Goal: Information Seeking & Learning: Learn about a topic

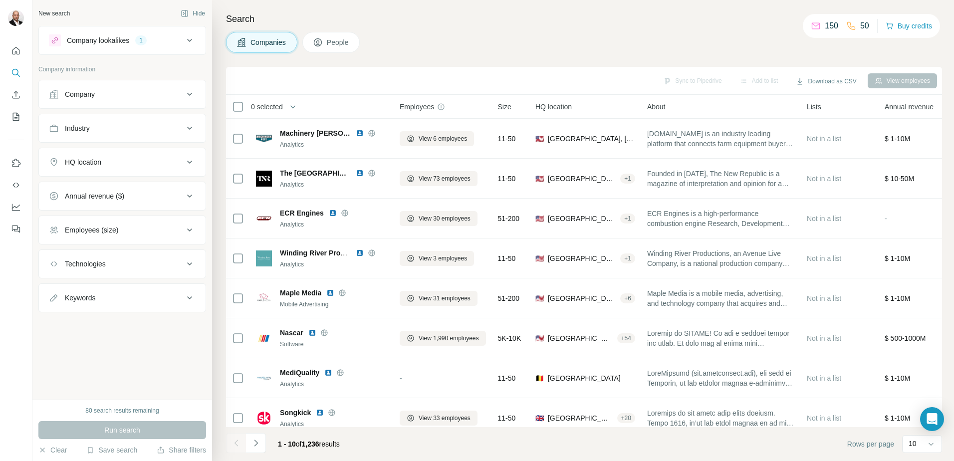
click at [185, 96] on icon at bounding box center [190, 94] width 12 height 12
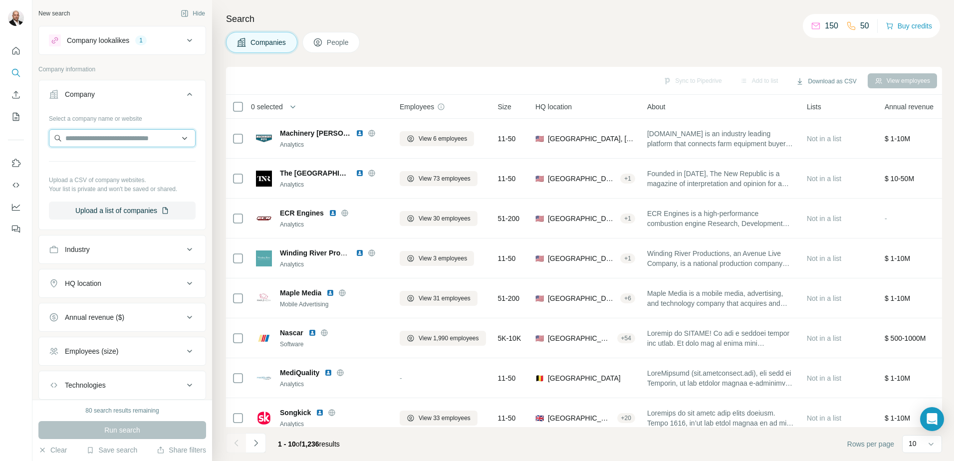
click at [109, 135] on input "text" at bounding box center [122, 138] width 147 height 18
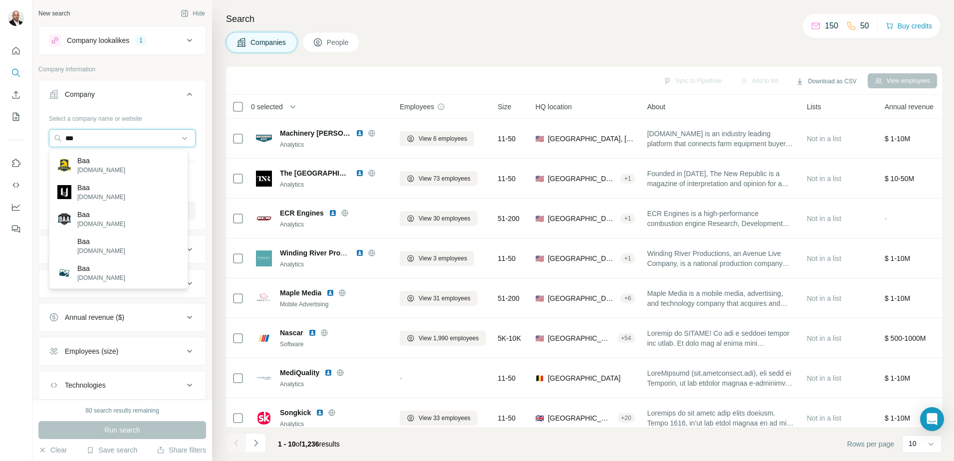
type input "****"
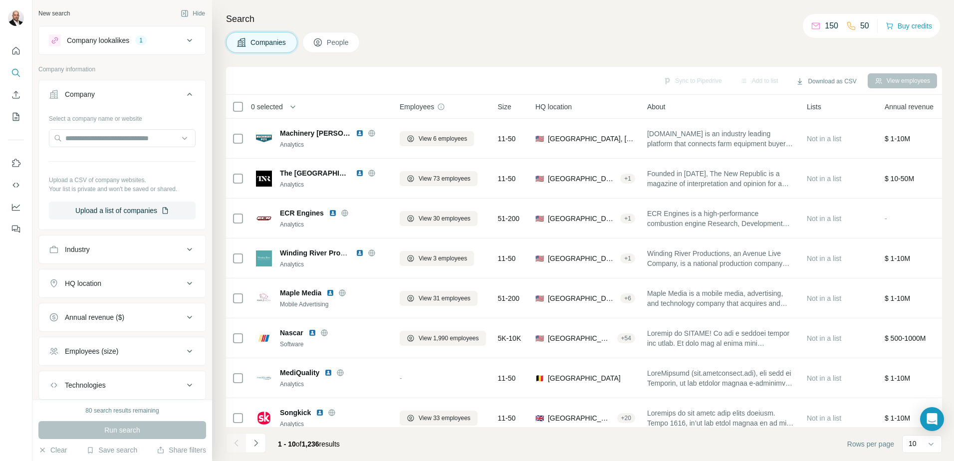
click at [474, 54] on div "Search Companies People Sync to Pipedrive Add to list Download as CSV View empl…" at bounding box center [583, 230] width 742 height 461
click at [347, 41] on span "People" at bounding box center [338, 42] width 23 height 10
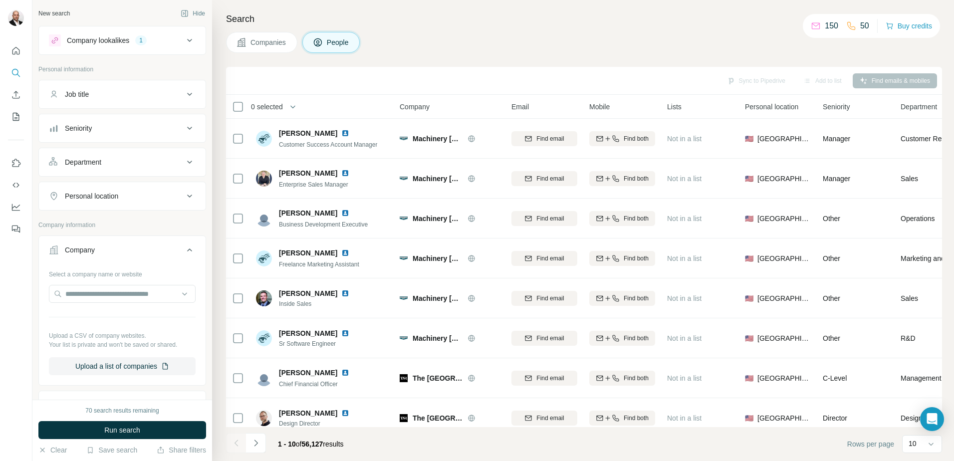
click at [184, 42] on icon at bounding box center [190, 40] width 12 height 12
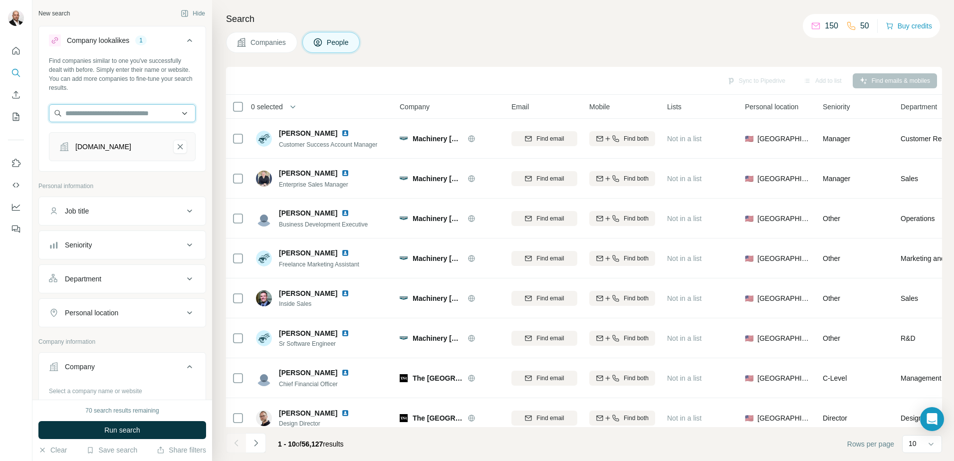
click at [128, 114] on input "text" at bounding box center [122, 113] width 147 height 18
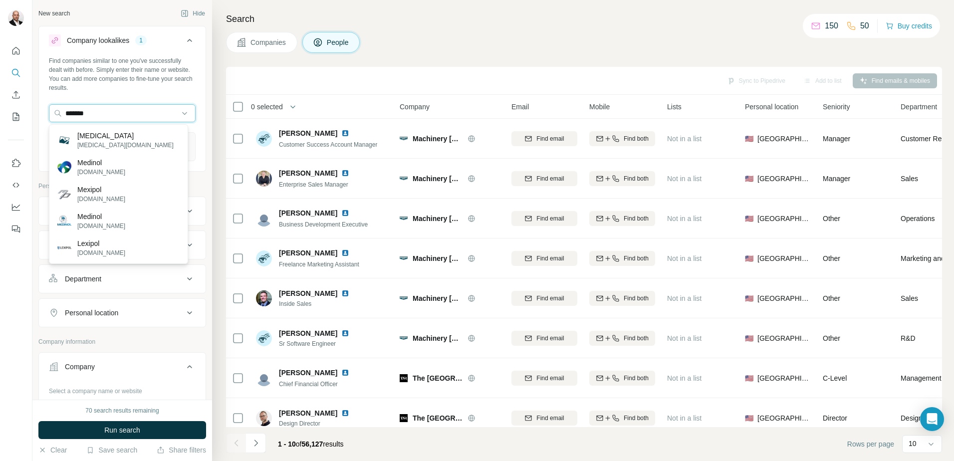
drag, startPoint x: 130, startPoint y: 112, endPoint x: 44, endPoint y: 115, distance: 85.9
click at [44, 115] on div "Find companies similar to one you've successfully dealt with before. Simply ent…" at bounding box center [122, 112] width 167 height 113
type input "********"
click at [128, 158] on div "Merichem merichem.it" at bounding box center [118, 167] width 134 height 27
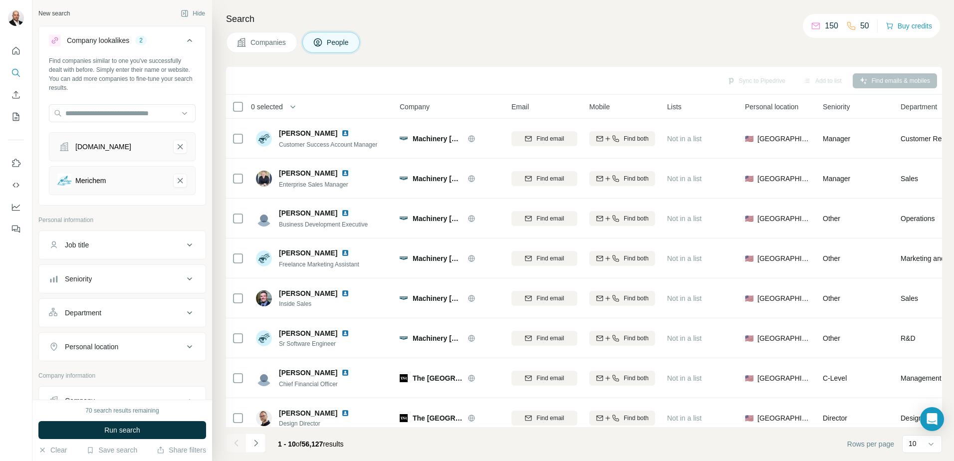
click at [128, 181] on div "Merichem" at bounding box center [111, 181] width 108 height 14
click at [254, 43] on span "Companies" at bounding box center [268, 42] width 36 height 10
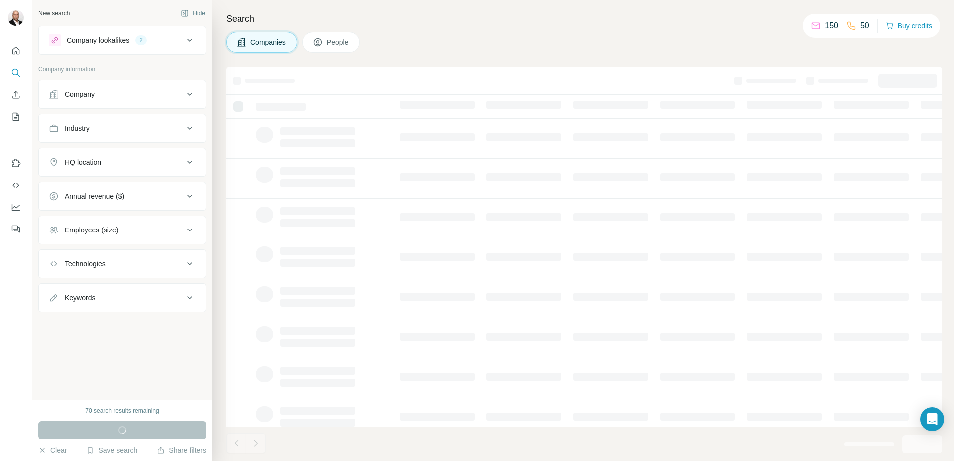
click at [18, 51] on icon "Quick start" at bounding box center [16, 51] width 10 height 10
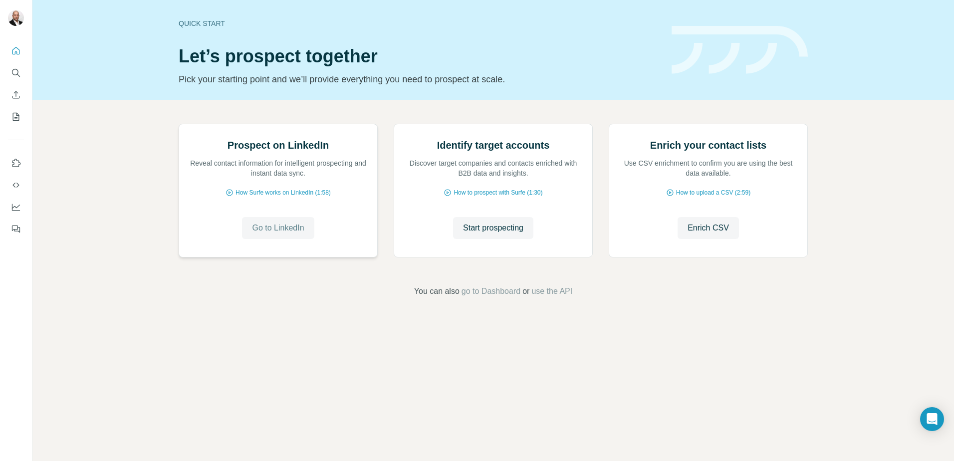
click at [288, 234] on span "Go to LinkedIn" at bounding box center [278, 228] width 52 height 12
click at [294, 234] on span "Go to LinkedIn" at bounding box center [278, 228] width 52 height 12
click at [501, 234] on span "Start prospecting" at bounding box center [493, 228] width 60 height 12
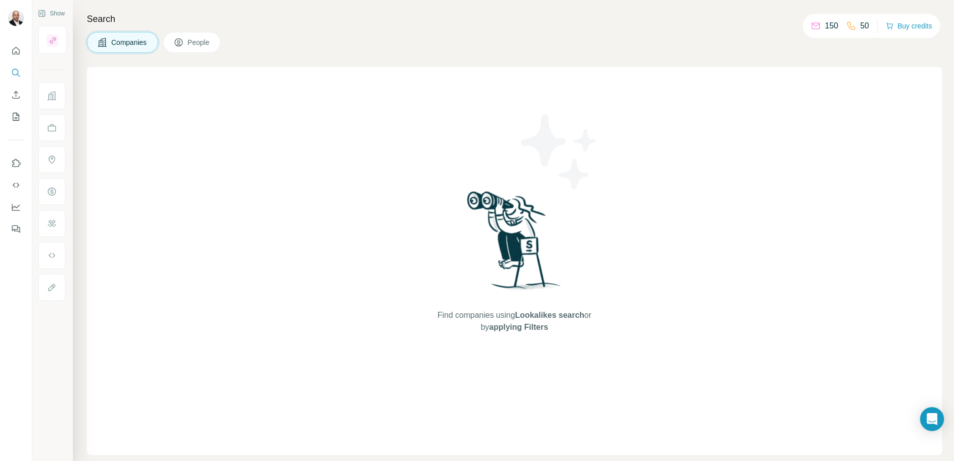
click at [113, 46] on span "Companies" at bounding box center [129, 42] width 36 height 10
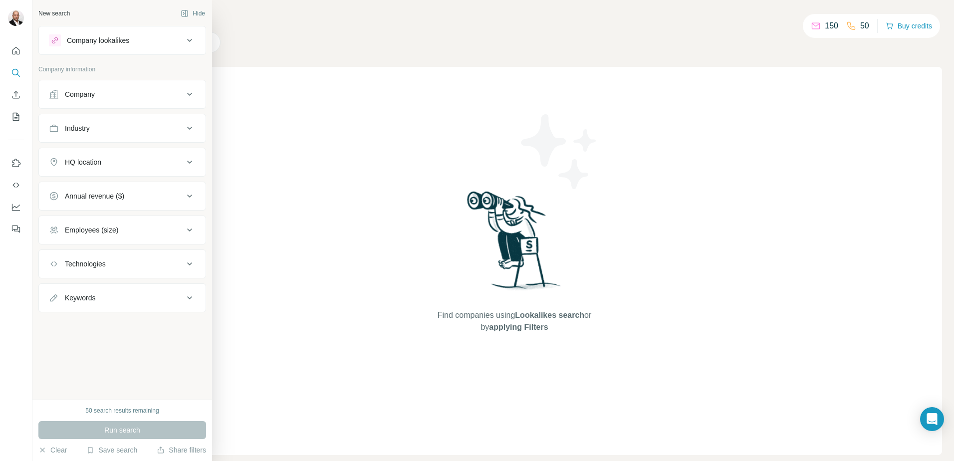
click at [190, 91] on icon at bounding box center [190, 94] width 12 height 12
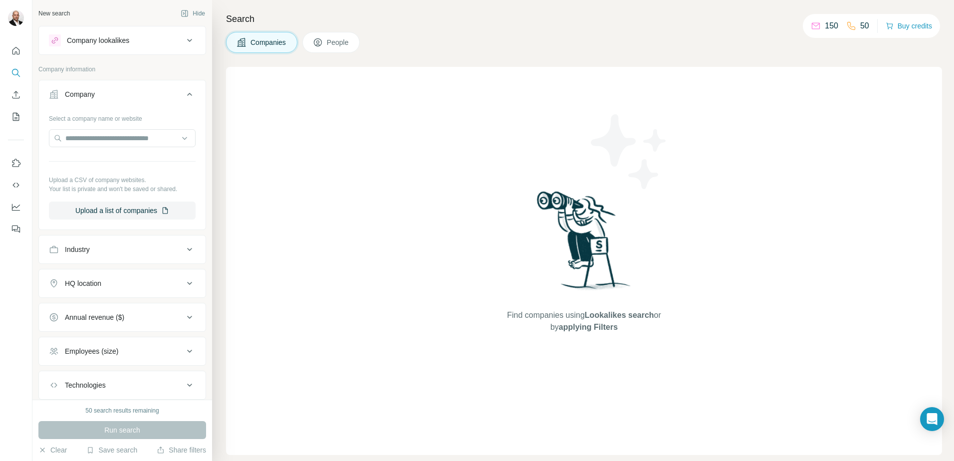
click at [188, 90] on icon at bounding box center [190, 94] width 12 height 12
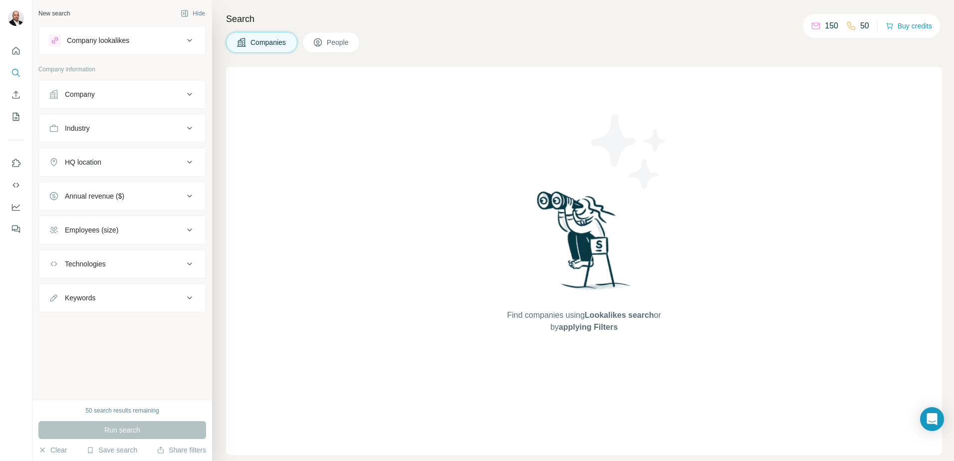
click at [192, 123] on icon at bounding box center [190, 128] width 12 height 12
click at [184, 152] on icon at bounding box center [185, 153] width 10 height 10
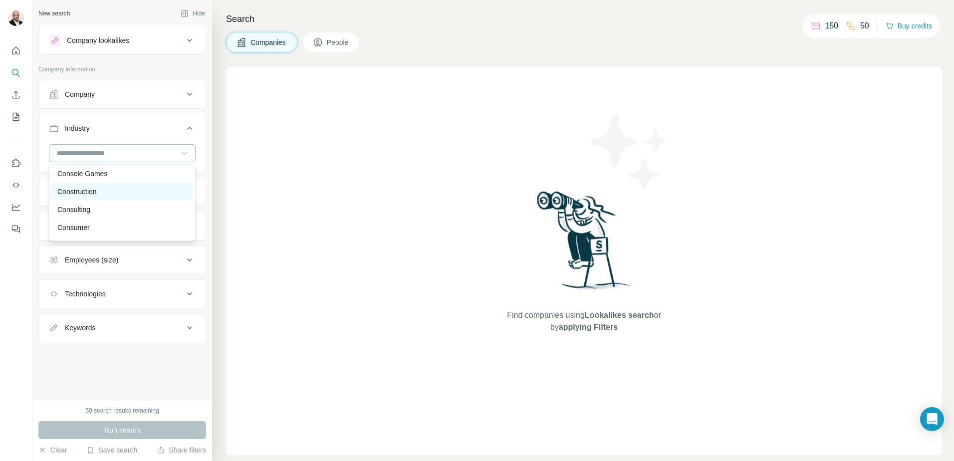
click at [146, 197] on div "Construction" at bounding box center [122, 192] width 130 height 10
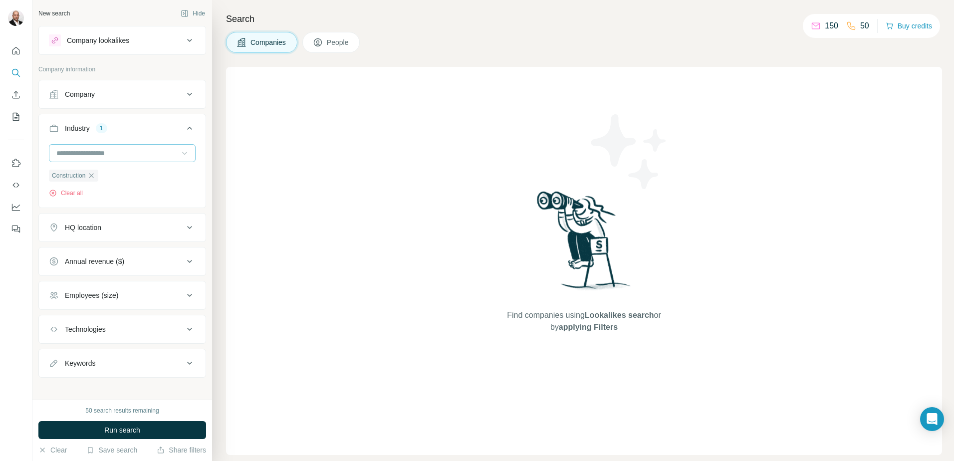
click at [187, 227] on icon at bounding box center [189, 227] width 5 height 3
click at [160, 251] on input "text" at bounding box center [122, 252] width 147 height 18
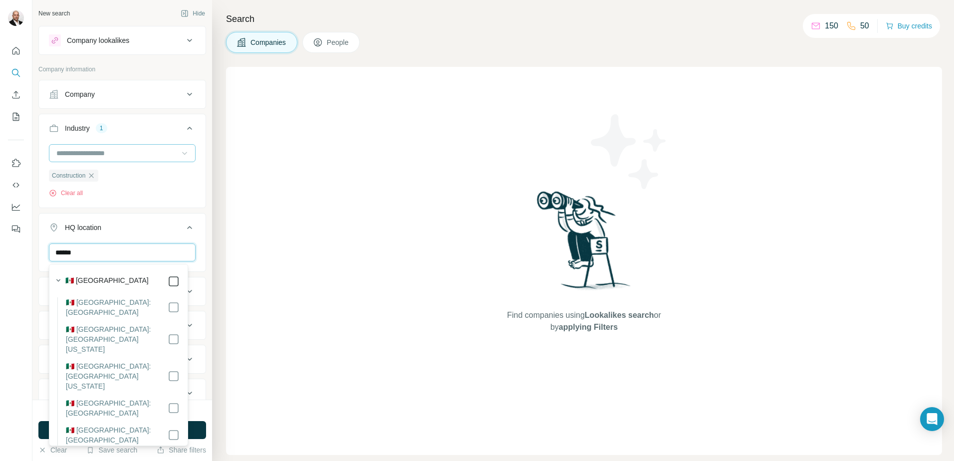
type input "******"
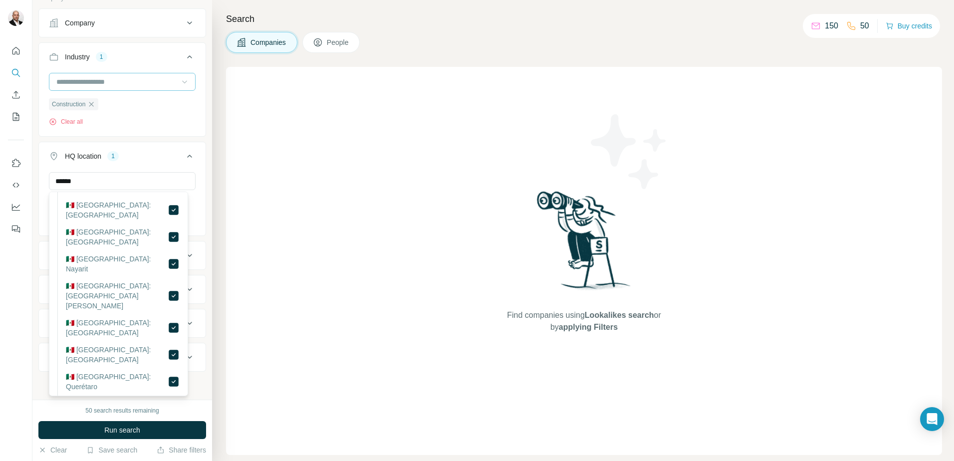
scroll to position [496, 0]
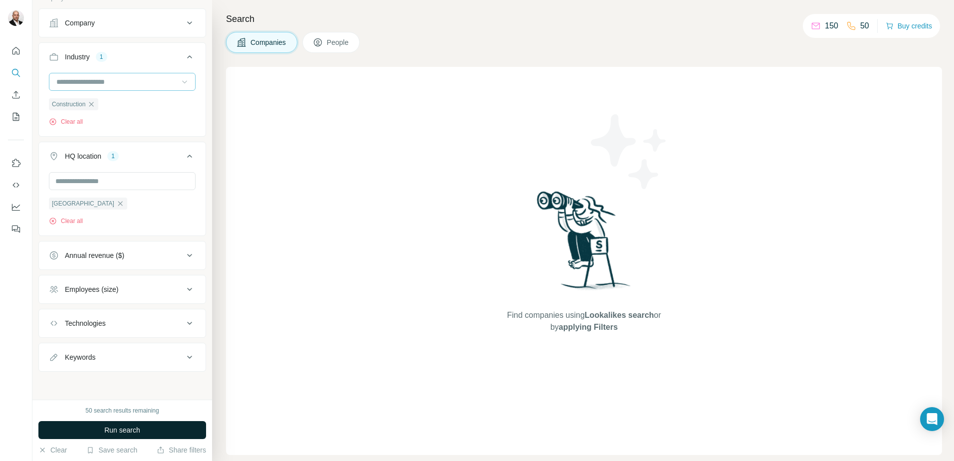
click at [126, 427] on span "Run search" at bounding box center [122, 430] width 36 height 10
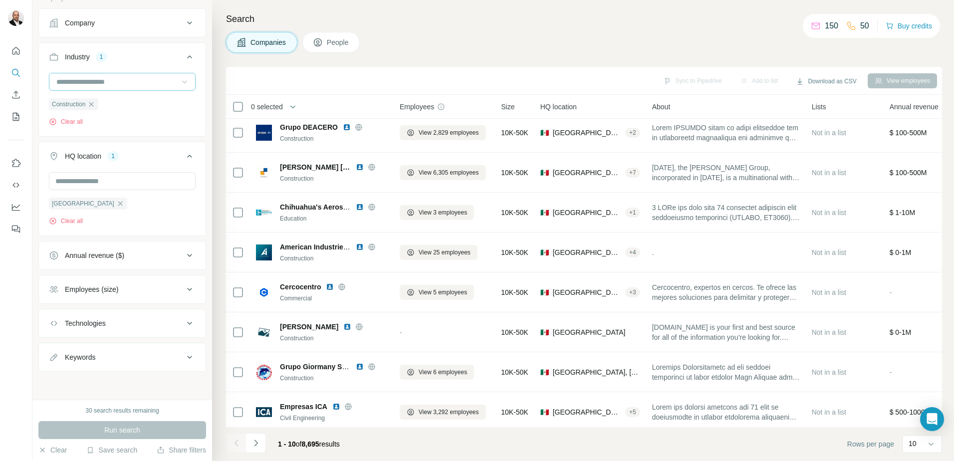
scroll to position [96, 0]
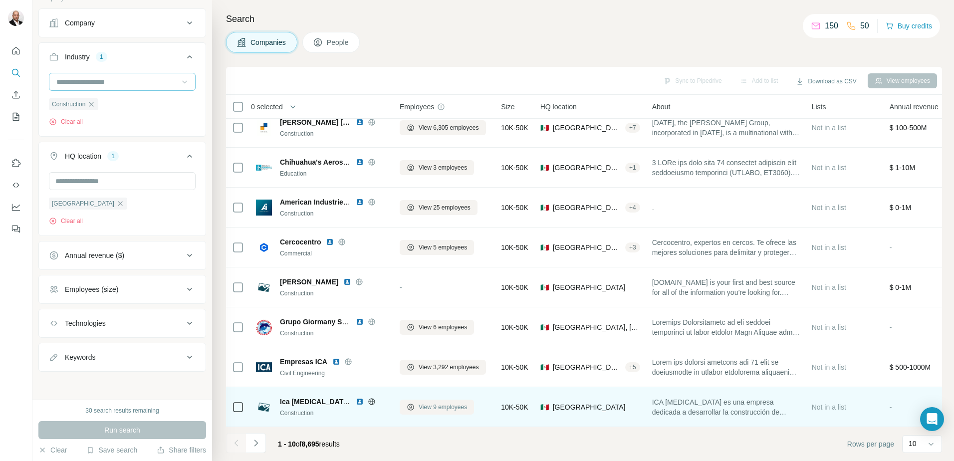
click at [462, 403] on span "View 9 employees" at bounding box center [442, 407] width 48 height 9
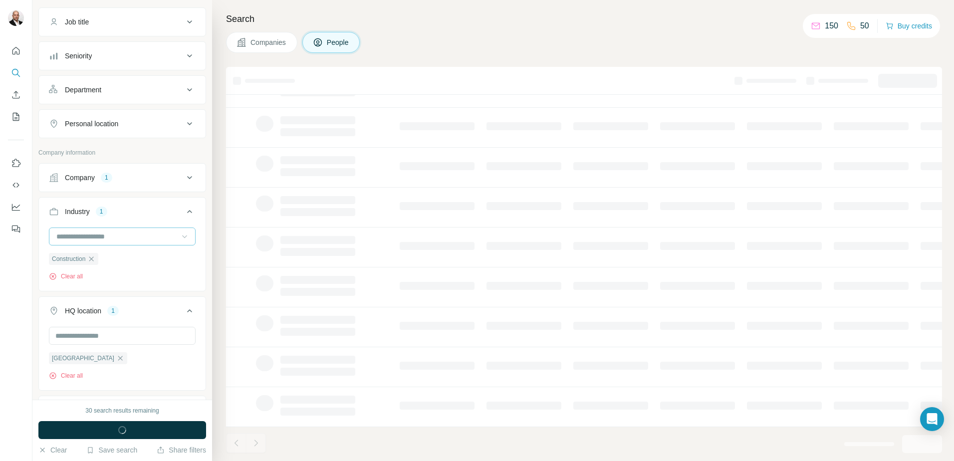
scroll to position [228, 0]
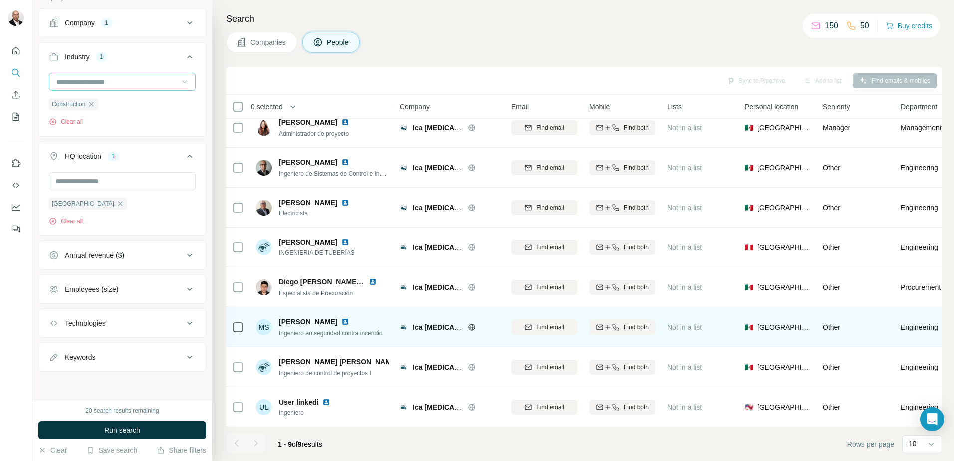
scroll to position [56, 0]
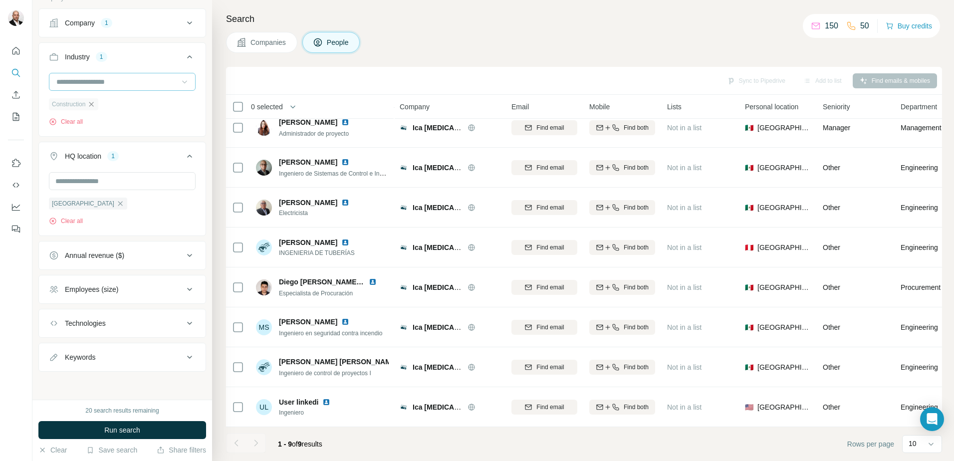
click at [95, 103] on icon "button" at bounding box center [91, 104] width 8 height 8
click at [163, 120] on input at bounding box center [116, 117] width 123 height 11
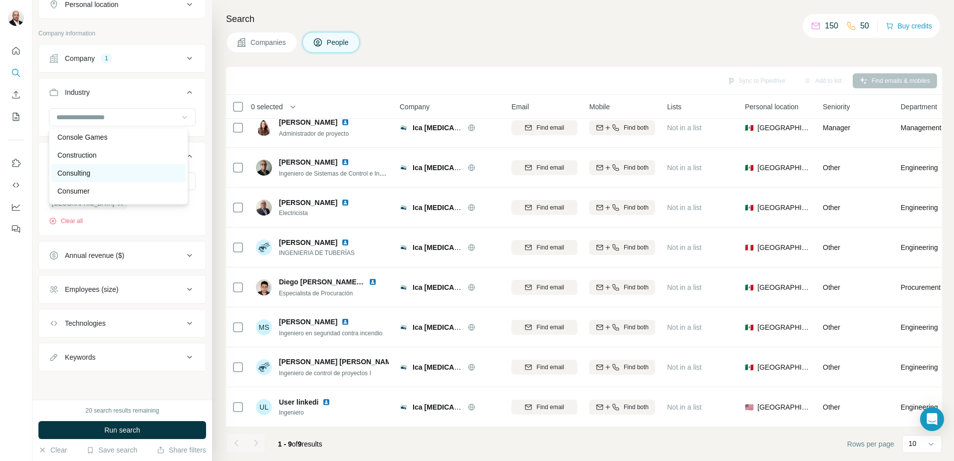
scroll to position [2045, 0]
click at [117, 112] on input at bounding box center [116, 117] width 123 height 11
click at [114, 142] on div "Transportation" at bounding box center [118, 137] width 122 height 10
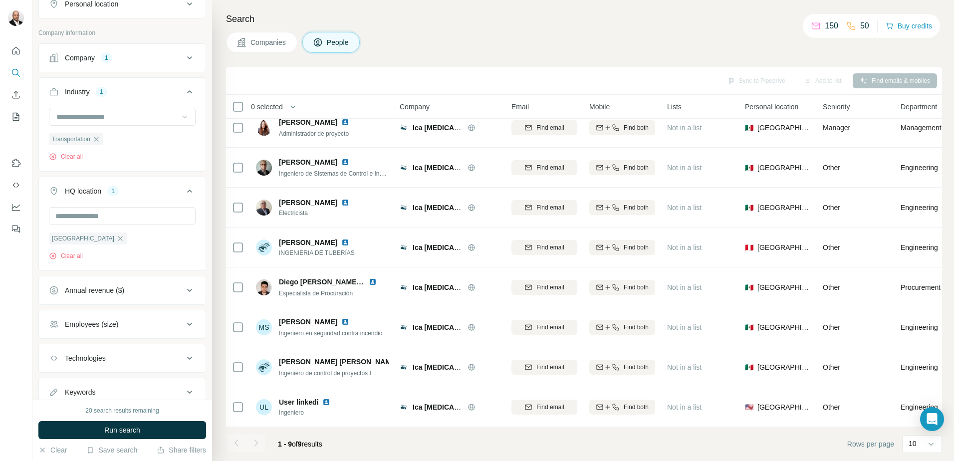
click at [180, 118] on icon at bounding box center [185, 117] width 10 height 10
click at [139, 138] on div "Telecommunications" at bounding box center [118, 133] width 122 height 10
click at [182, 117] on icon at bounding box center [184, 117] width 5 height 3
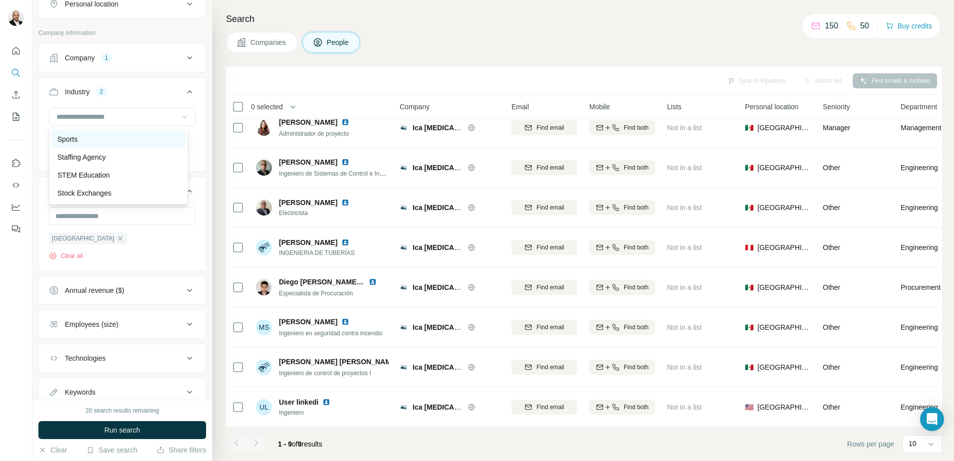
click at [126, 144] on div "Sports" at bounding box center [118, 139] width 122 height 10
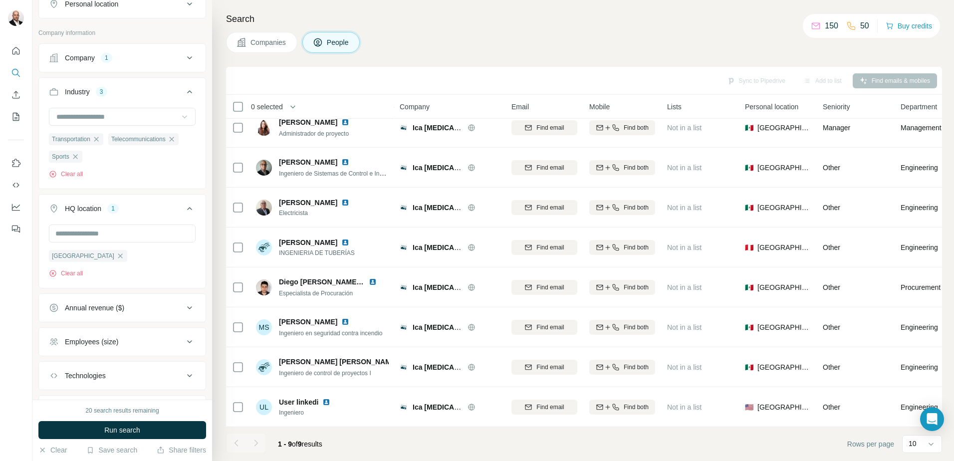
click at [180, 120] on icon at bounding box center [185, 117] width 10 height 10
click at [156, 132] on div "Solar" at bounding box center [118, 127] width 122 height 10
click at [180, 118] on icon at bounding box center [185, 117] width 10 height 10
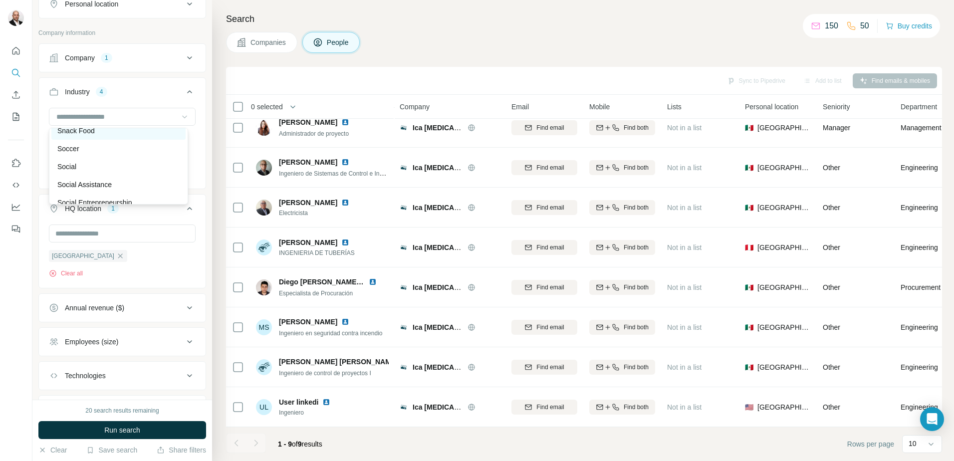
click at [140, 140] on div "Snack Food" at bounding box center [118, 131] width 134 height 18
click at [180, 115] on icon at bounding box center [185, 117] width 10 height 10
click at [128, 144] on div "Service Industry" at bounding box center [118, 139] width 122 height 10
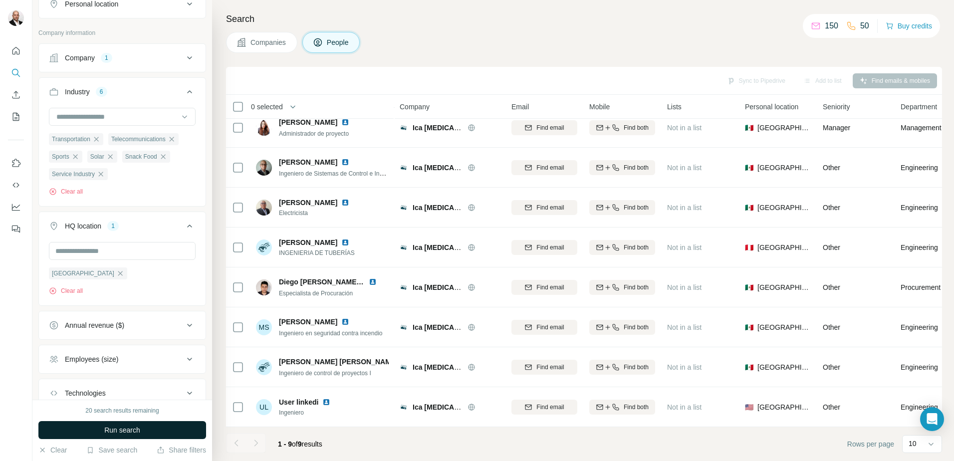
click at [120, 432] on span "Run search" at bounding box center [122, 430] width 36 height 10
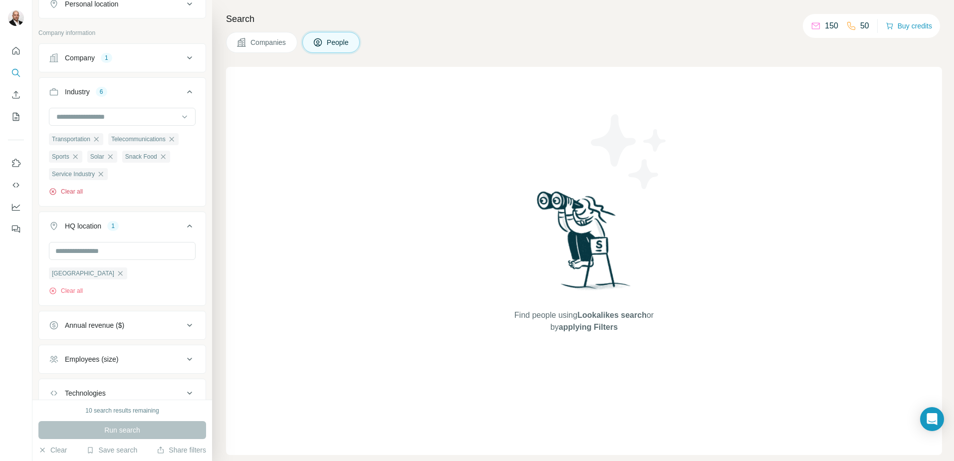
click at [79, 191] on button "Clear all" at bounding box center [66, 191] width 34 height 9
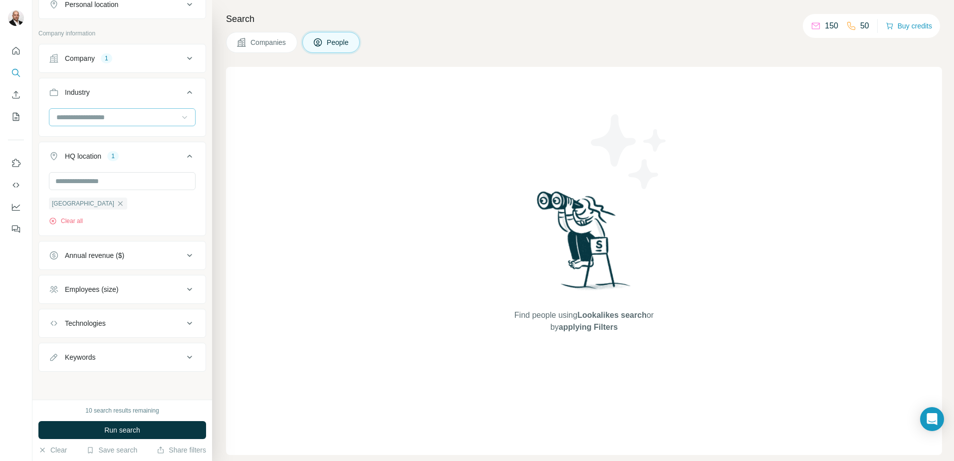
click at [168, 118] on input at bounding box center [116, 117] width 123 height 11
click at [155, 133] on div "Events" at bounding box center [118, 128] width 122 height 10
click at [180, 117] on icon at bounding box center [185, 117] width 10 height 10
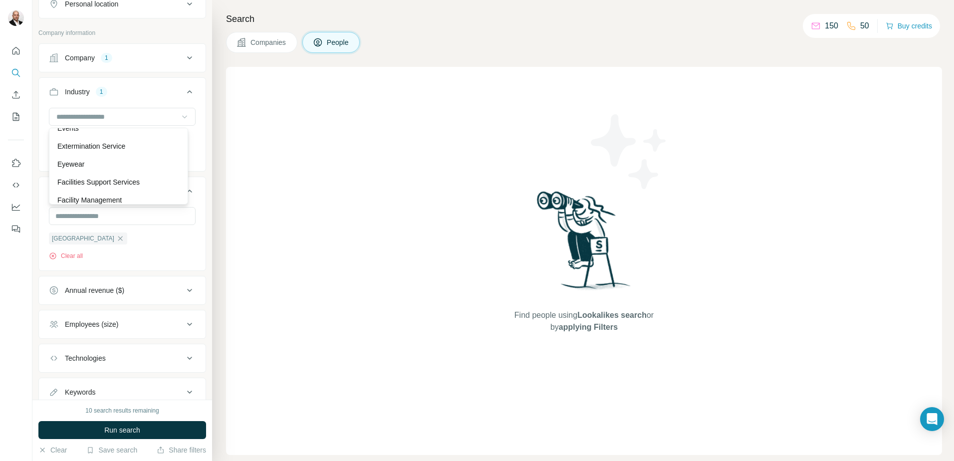
click at [141, 115] on div "Event Promotion" at bounding box center [118, 110] width 122 height 10
click at [180, 118] on icon at bounding box center [185, 117] width 10 height 10
click at [159, 96] on div "Industry 2" at bounding box center [116, 92] width 135 height 10
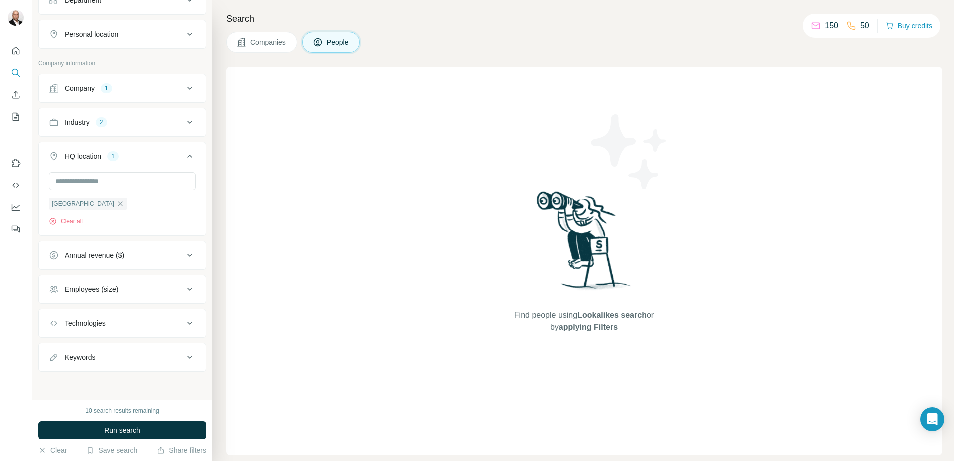
scroll to position [162, 0]
click at [159, 96] on button "Company 1" at bounding box center [122, 88] width 167 height 24
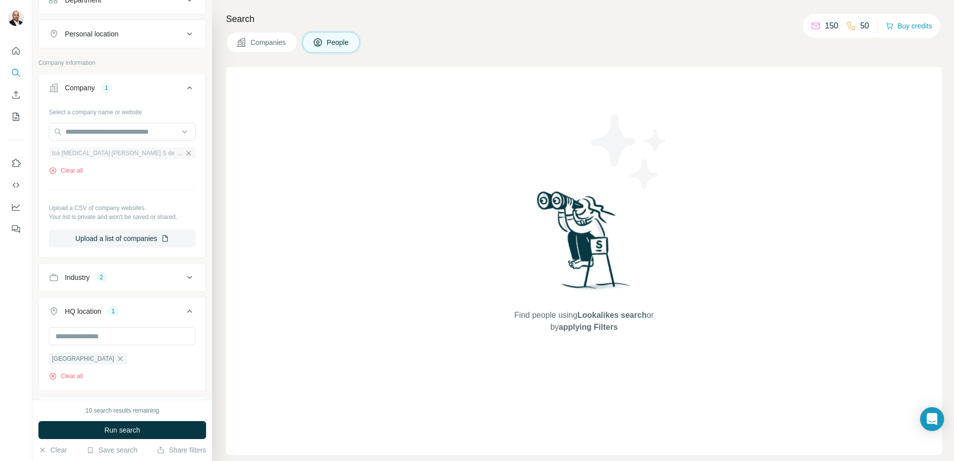
click at [187, 155] on icon "button" at bounding box center [189, 153] width 4 height 4
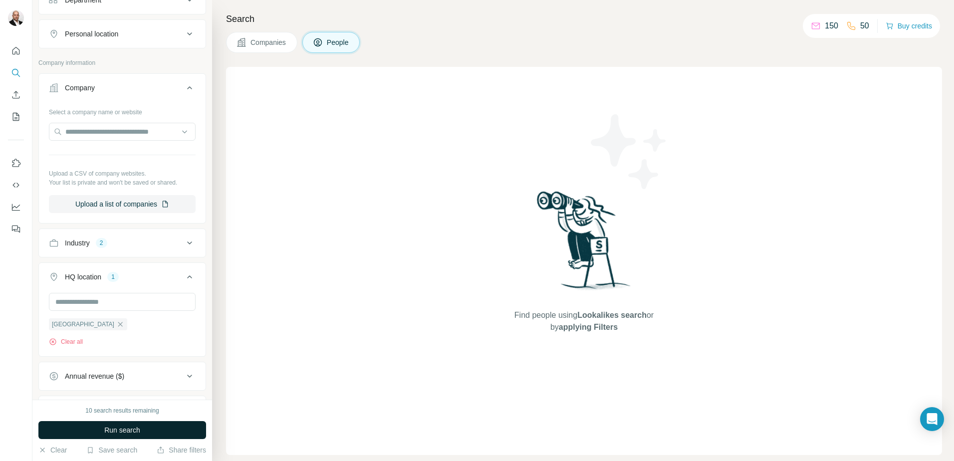
click at [140, 429] on span "Run search" at bounding box center [122, 430] width 36 height 10
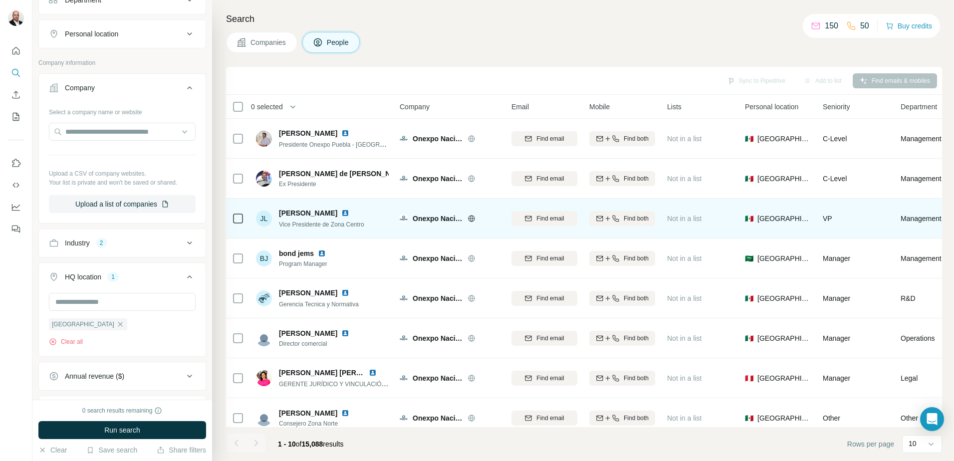
click at [472, 218] on icon at bounding box center [471, 218] width 8 height 8
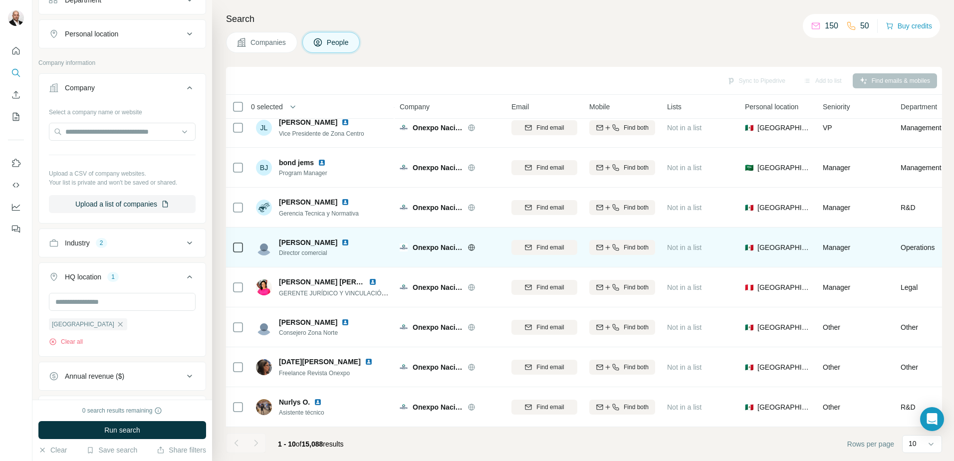
scroll to position [96, 0]
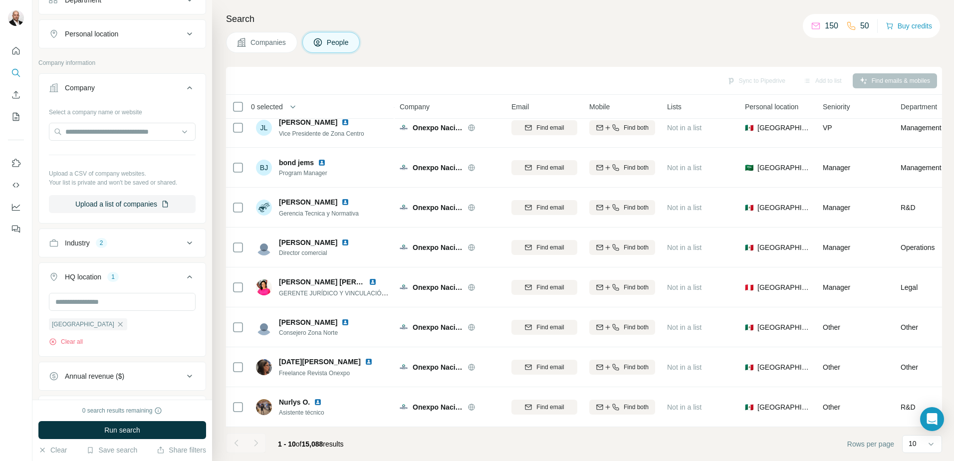
click at [184, 242] on icon at bounding box center [190, 243] width 12 height 12
click at [144, 291] on icon "button" at bounding box center [141, 290] width 4 height 4
click at [78, 290] on icon "button" at bounding box center [76, 290] width 4 height 4
click at [182, 268] on icon at bounding box center [184, 268] width 5 height 3
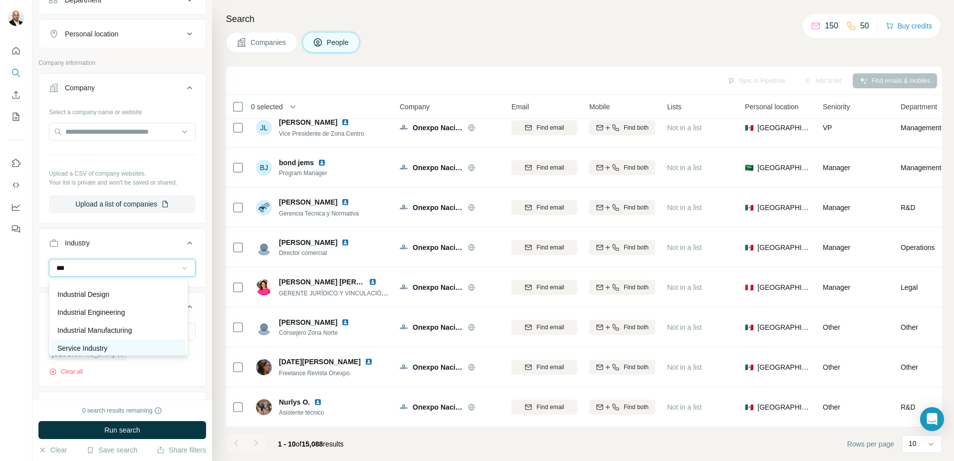
type input "***"
click at [127, 341] on div "Service Industry" at bounding box center [118, 348] width 134 height 18
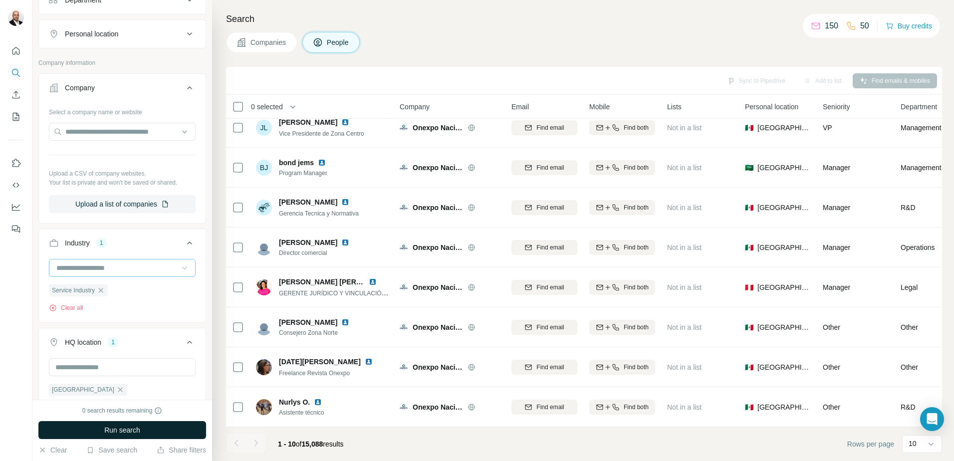
click at [131, 430] on span "Run search" at bounding box center [122, 430] width 36 height 10
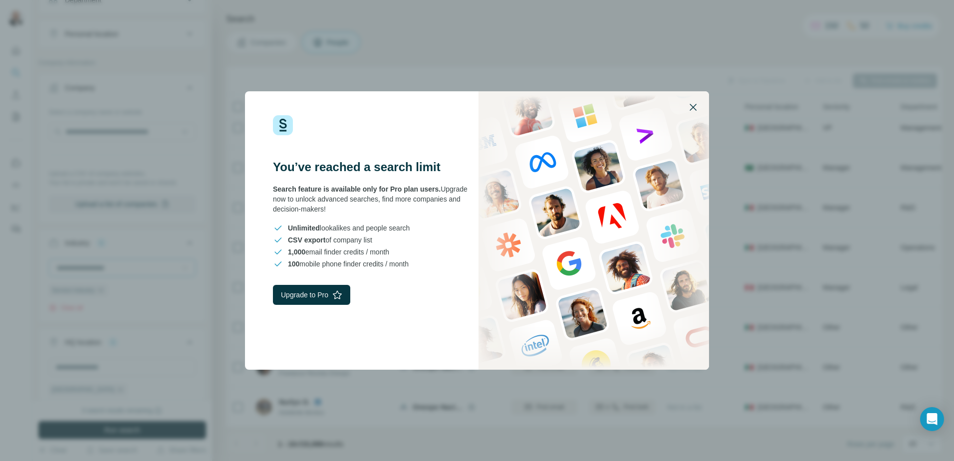
click at [691, 104] on icon "button" at bounding box center [693, 107] width 12 height 12
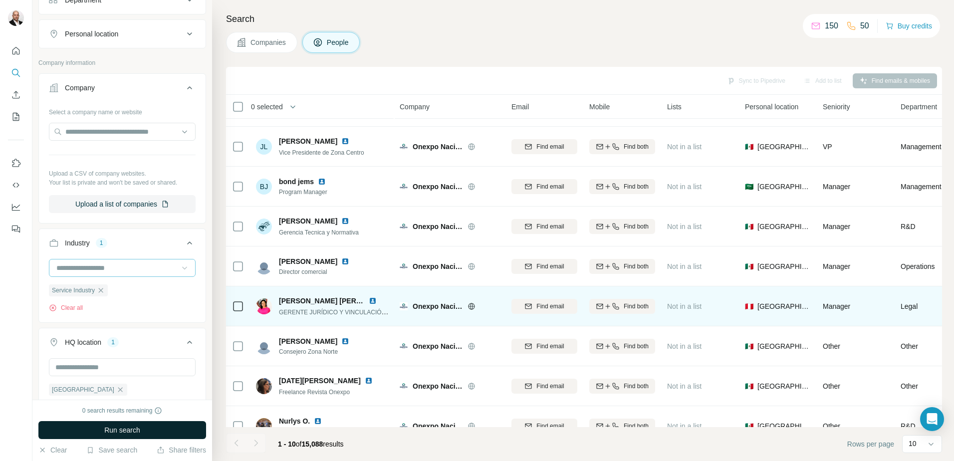
scroll to position [96, 0]
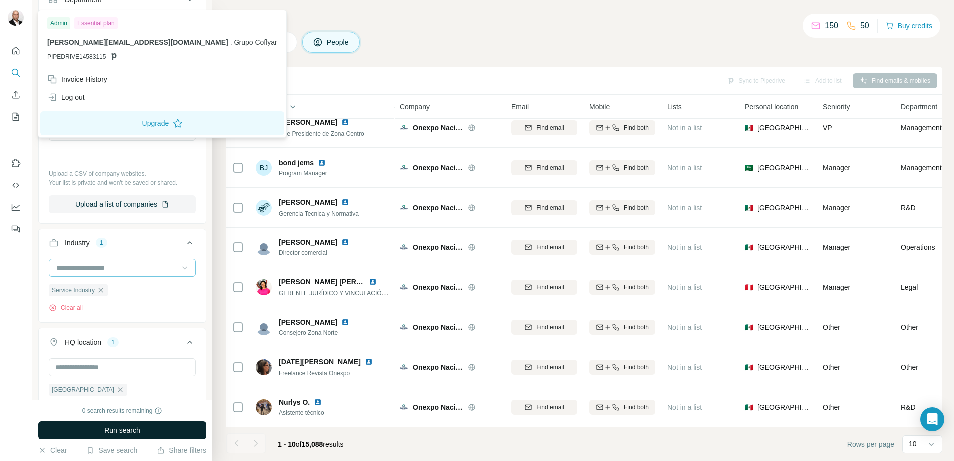
click at [20, 12] on img at bounding box center [16, 18] width 16 height 16
click at [113, 123] on button "Upgrade" at bounding box center [162, 123] width 244 height 24
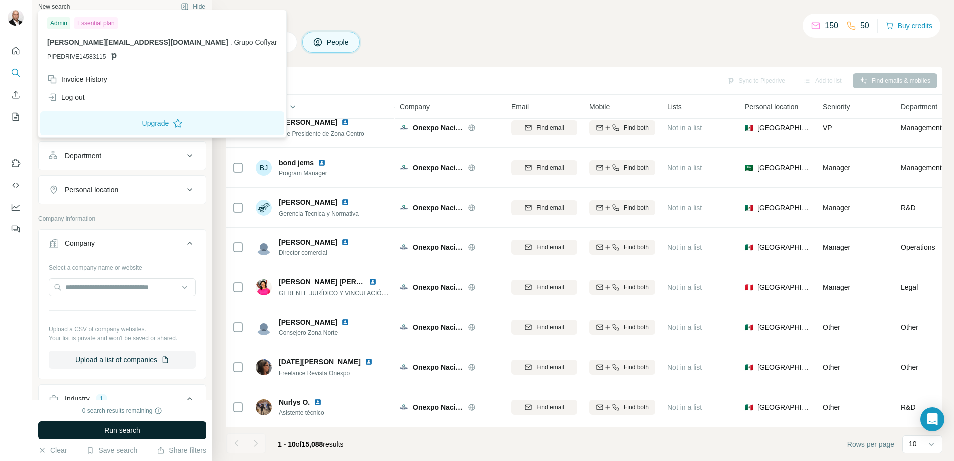
scroll to position [0, 0]
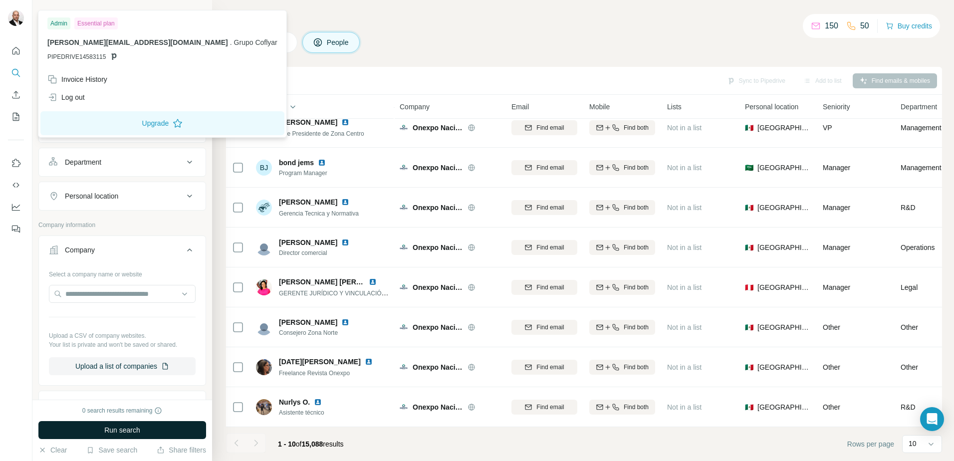
click at [503, 49] on div "Companies People" at bounding box center [584, 42] width 716 height 21
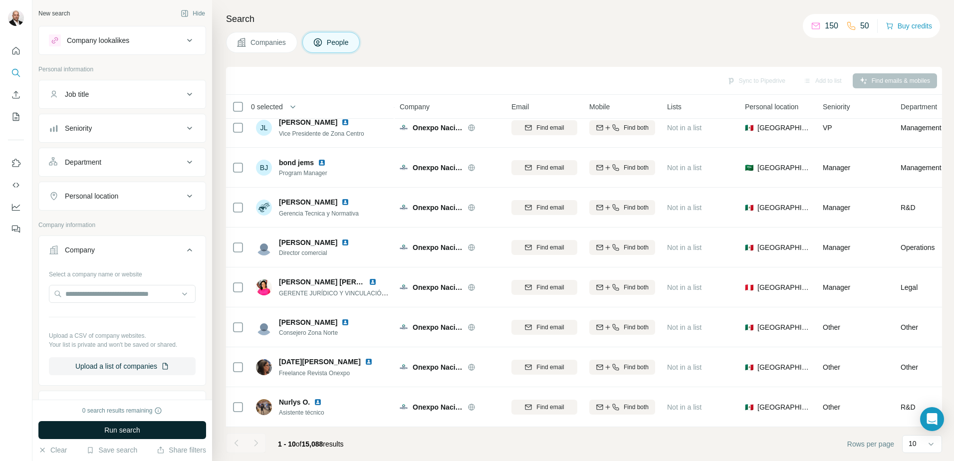
click at [269, 44] on span "Companies" at bounding box center [268, 42] width 36 height 10
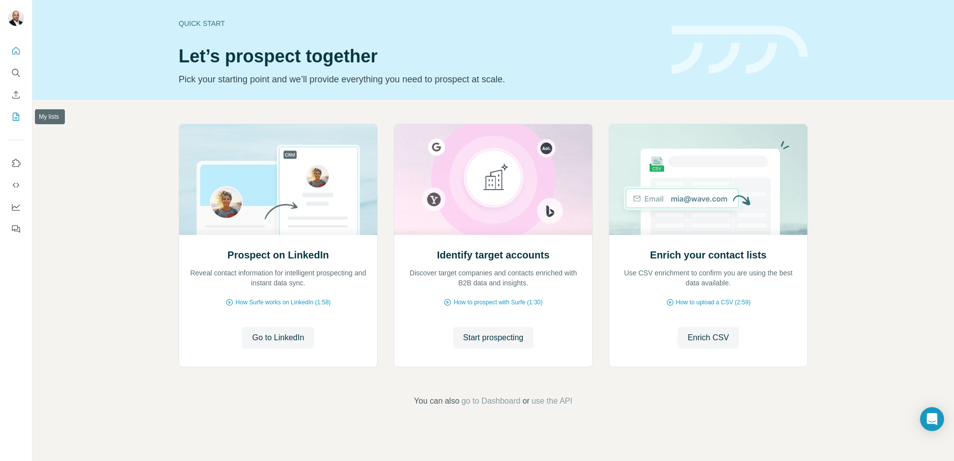
click at [13, 116] on icon "My lists" at bounding box center [16, 117] width 10 height 10
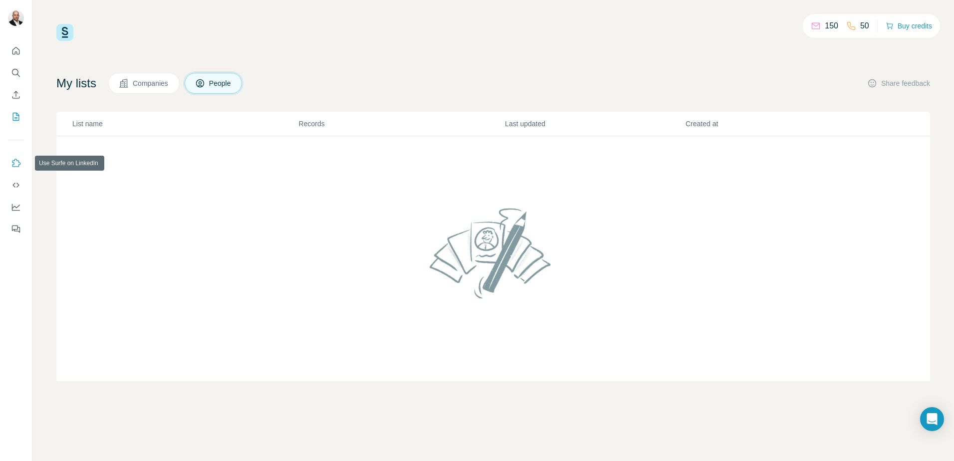
click at [14, 165] on icon "Use Surfe on LinkedIn" at bounding box center [16, 163] width 10 height 10
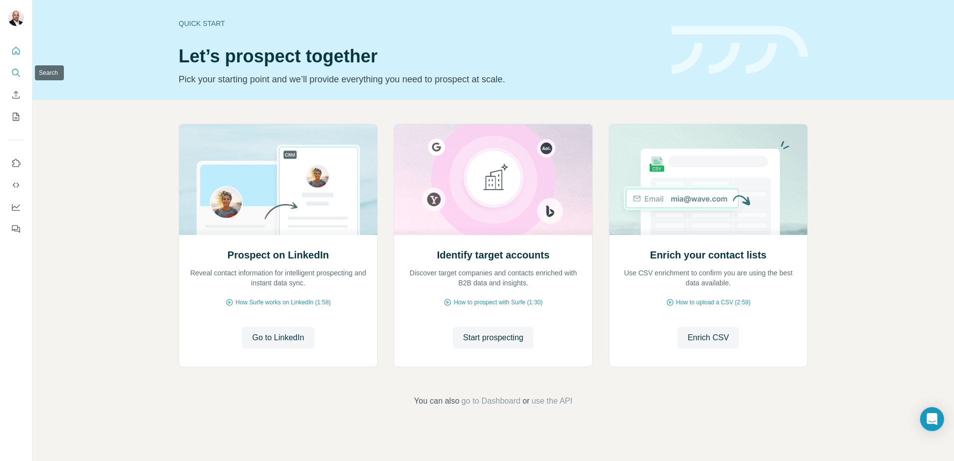
click at [17, 73] on icon "Search" at bounding box center [16, 73] width 10 height 10
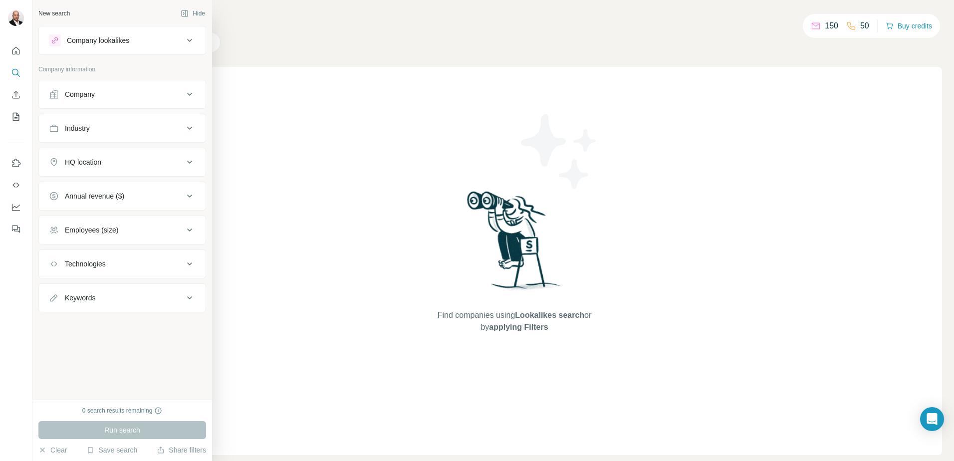
click at [193, 127] on icon at bounding box center [190, 128] width 12 height 12
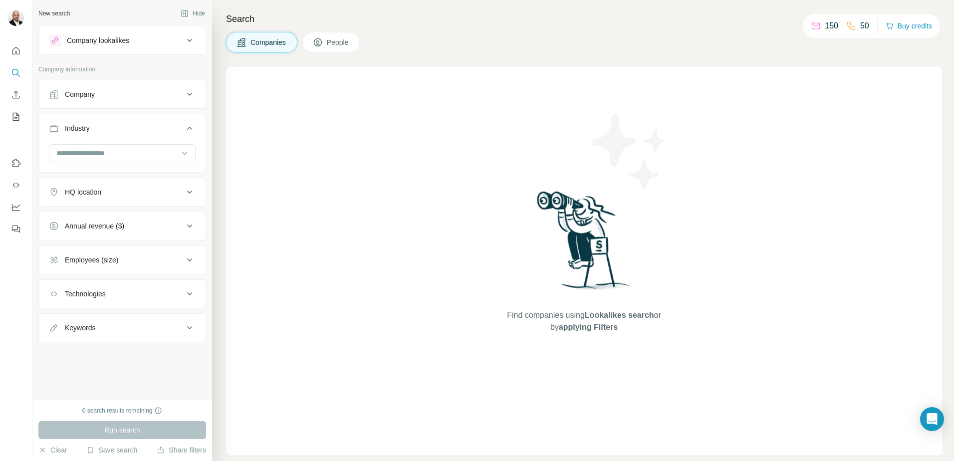
click at [193, 127] on icon at bounding box center [190, 128] width 12 height 12
click at [193, 159] on icon at bounding box center [190, 162] width 12 height 12
click at [136, 190] on input "text" at bounding box center [122, 187] width 147 height 18
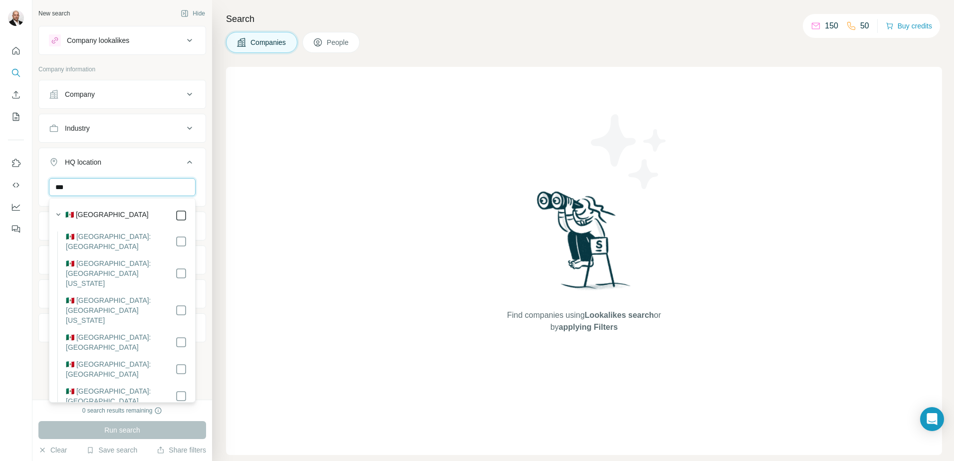
type input "***"
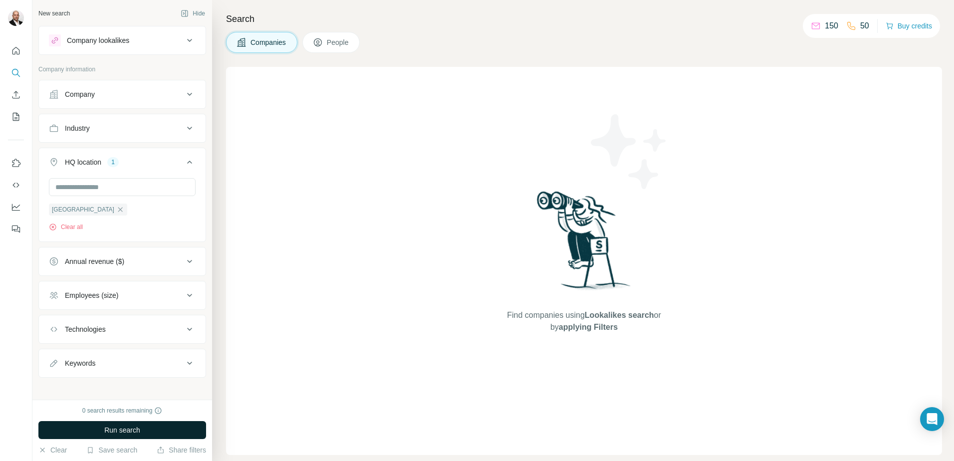
click at [119, 432] on span "Run search" at bounding box center [122, 430] width 36 height 10
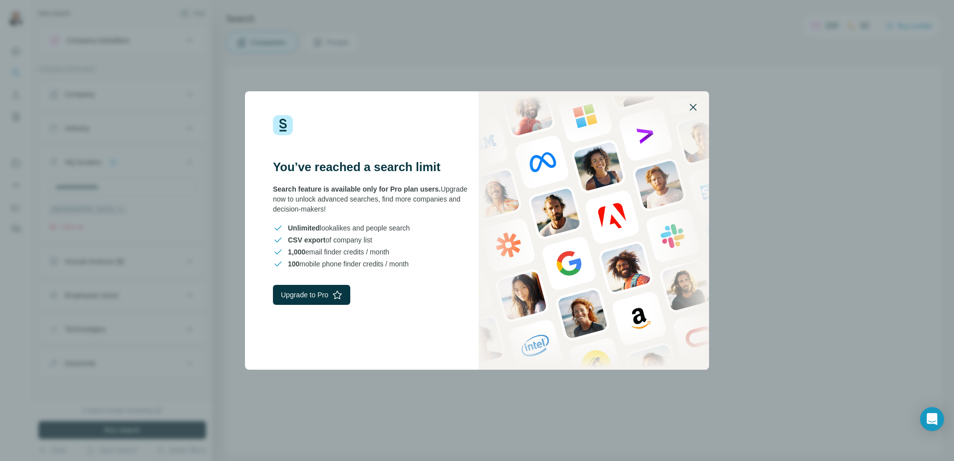
click at [690, 109] on icon "button" at bounding box center [693, 107] width 12 height 12
